Goal: Complete application form: Complete application form

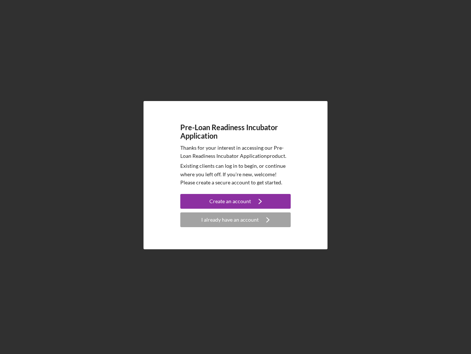
click at [236, 177] on p "Existing clients can log in to begin, or continue where you left off. If you're…" at bounding box center [235, 174] width 110 height 25
click at [236, 201] on div "Create an account" at bounding box center [231, 201] width 42 height 15
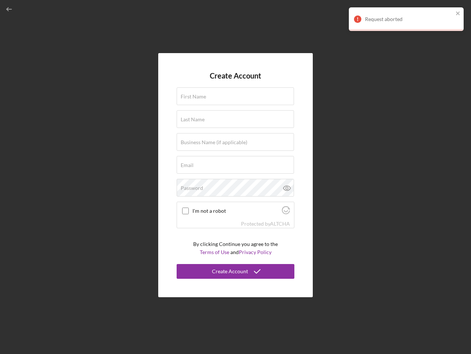
click at [236, 219] on div "Protected by [PERSON_NAME]" at bounding box center [235, 223] width 117 height 8
